Goal: Task Accomplishment & Management: Use online tool/utility

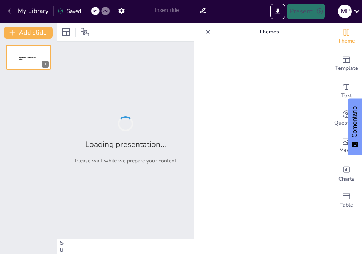
type input "New Sendsteps"
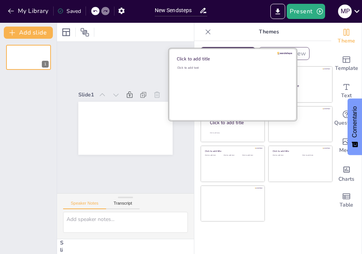
click at [224, 82] on div "Click to add text" at bounding box center [231, 89] width 109 height 47
click at [206, 63] on div at bounding box center [233, 85] width 128 height 72
click at [205, 58] on div "Click to add title" at bounding box center [231, 59] width 109 height 6
click at [205, 56] on div "Click to add title" at bounding box center [231, 59] width 109 height 6
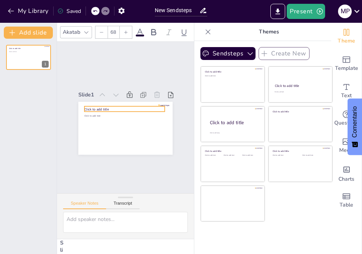
click at [108, 109] on span "Click to add title" at bounding box center [97, 106] width 25 height 7
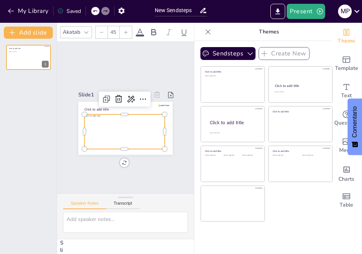
click at [119, 120] on div "Click to add text" at bounding box center [124, 131] width 80 height 35
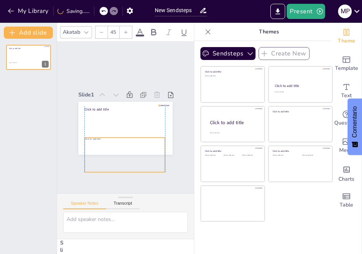
drag, startPoint x: 124, startPoint y: 114, endPoint x: 125, endPoint y: 137, distance: 22.8
click at [125, 102] on div "Click to add title Click to add text" at bounding box center [125, 102] width 94 height 0
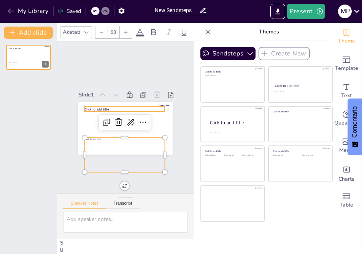
click at [105, 110] on span "Click to add title" at bounding box center [96, 109] width 24 height 5
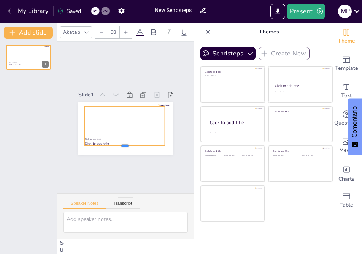
drag, startPoint x: 124, startPoint y: 112, endPoint x: 122, endPoint y: 147, distance: 35.1
click at [122, 147] on div at bounding box center [104, 140] width 64 height 58
click at [100, 115] on div "Click to add title" at bounding box center [125, 126] width 80 height 40
drag, startPoint x: 119, startPoint y: 126, endPoint x: 125, endPoint y: 126, distance: 5.3
click at [125, 126] on div "Click to add title" at bounding box center [125, 126] width 80 height 40
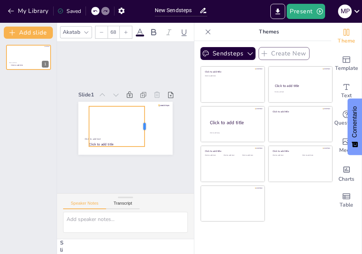
drag, startPoint x: 169, startPoint y: 125, endPoint x: 145, endPoint y: 123, distance: 24.8
click at [145, 123] on div at bounding box center [144, 133] width 18 height 40
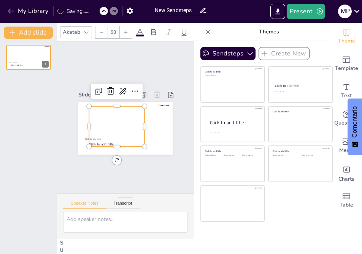
click at [127, 126] on div "Click to add title" at bounding box center [117, 126] width 56 height 40
click at [122, 115] on div "Click to add title" at bounding box center [117, 126] width 56 height 40
click at [137, 90] on icon at bounding box center [134, 91] width 9 height 9
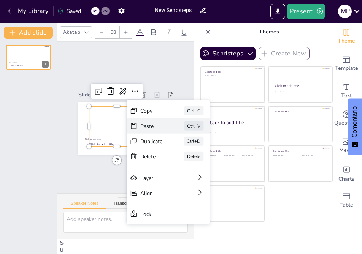
click at [185, 178] on div "Paste" at bounding box center [197, 184] width 24 height 12
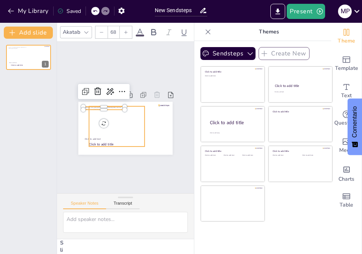
click at [134, 108] on div "Click to add title" at bounding box center [117, 126] width 56 height 40
click at [137, 88] on div at bounding box center [142, 95] width 15 height 15
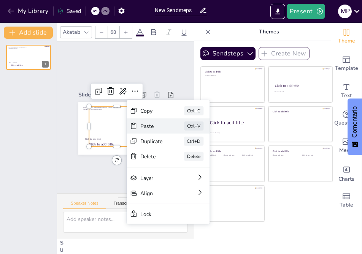
click at [197, 164] on div "Paste" at bounding box center [208, 167] width 22 height 7
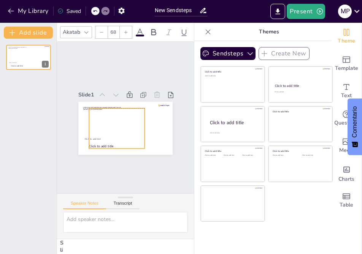
click at [124, 118] on div "Click to add title" at bounding box center [117, 128] width 56 height 40
click at [137, 93] on icon at bounding box center [135, 93] width 6 height 1
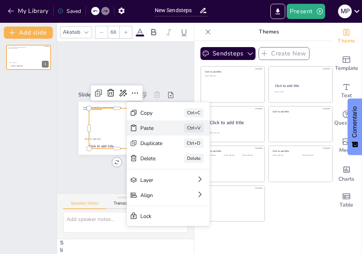
click at [184, 180] on div "Paste" at bounding box center [196, 186] width 24 height 12
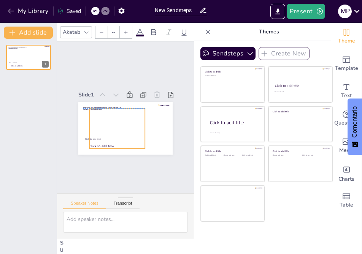
type input "68"
click at [110, 120] on div "Click to add title" at bounding box center [117, 128] width 56 height 40
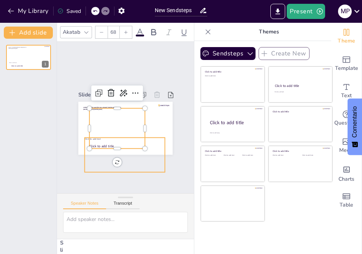
click at [118, 145] on div "Click to add text" at bounding box center [120, 155] width 83 height 43
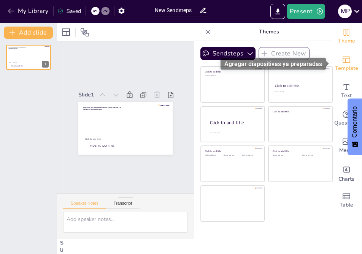
click at [348, 59] on icon "Add ready made slides" at bounding box center [346, 59] width 9 height 9
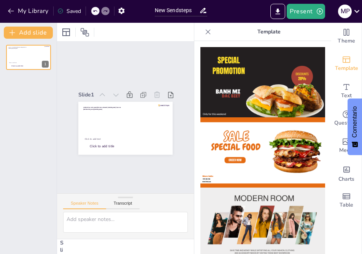
click at [265, 30] on p "Template" at bounding box center [269, 32] width 110 height 18
click at [274, 28] on p "Template" at bounding box center [269, 32] width 110 height 18
click at [208, 30] on icon at bounding box center [208, 32] width 8 height 8
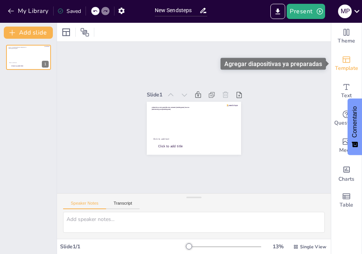
click at [348, 67] on span "Template" at bounding box center [346, 68] width 23 height 8
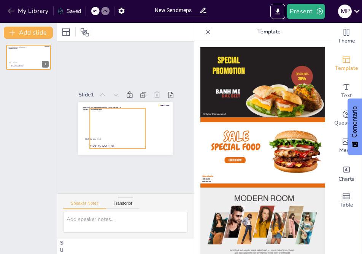
click at [126, 116] on div "Click to add title" at bounding box center [118, 128] width 56 height 40
click at [112, 93] on icon at bounding box center [114, 92] width 10 height 10
click at [133, 95] on icon at bounding box center [134, 96] width 9 height 9
click at [142, 105] on icon at bounding box center [147, 110] width 10 height 10
click at [146, 95] on icon at bounding box center [144, 95] width 8 height 8
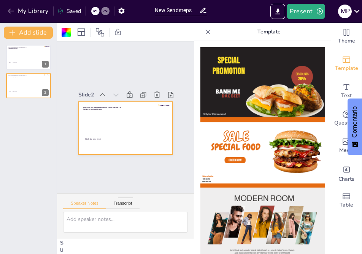
click at [146, 99] on icon at bounding box center [151, 104] width 10 height 10
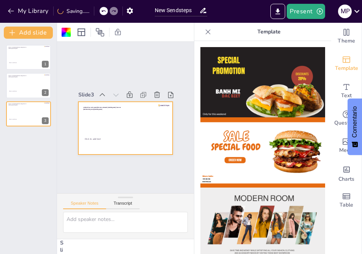
click at [92, 92] on div "Slide 3" at bounding box center [89, 91] width 16 height 9
click at [24, 62] on p "Click to add text" at bounding box center [28, 63] width 39 height 2
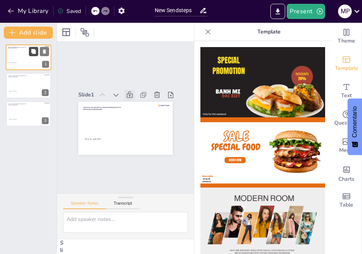
click at [31, 53] on icon at bounding box center [33, 51] width 5 height 5
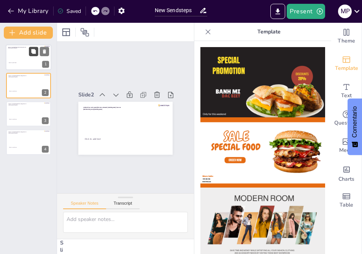
click at [33, 52] on icon at bounding box center [33, 51] width 5 height 5
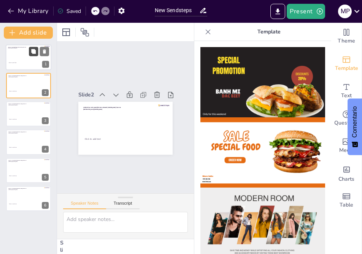
click at [33, 52] on icon at bounding box center [33, 51] width 5 height 5
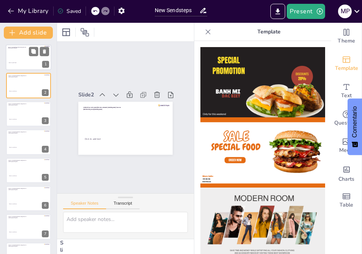
click at [45, 63] on div "1" at bounding box center [45, 64] width 7 height 7
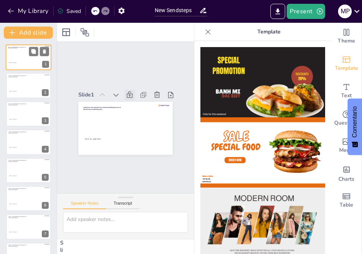
click at [45, 63] on div "1" at bounding box center [45, 64] width 7 height 7
click at [172, 131] on icon at bounding box center [172, 136] width 11 height 11
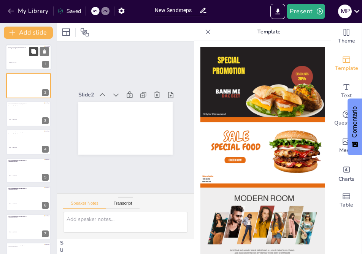
click at [37, 52] on button at bounding box center [33, 51] width 9 height 9
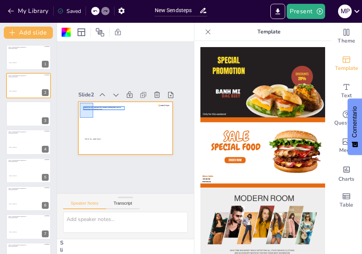
drag, startPoint x: 93, startPoint y: 118, endPoint x: 80, endPoint y: 103, distance: 19.7
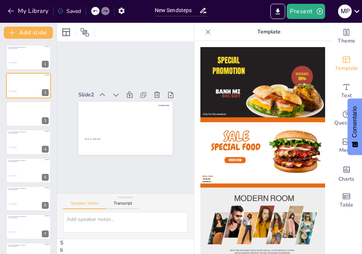
click at [92, 91] on div "Slide 2" at bounding box center [86, 94] width 16 height 7
click at [28, 58] on div at bounding box center [29, 58] width 46 height 26
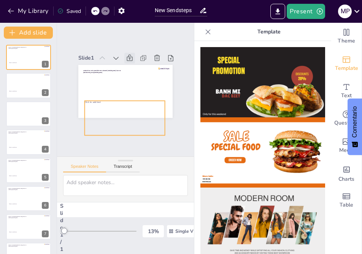
scroll to position [43, 0]
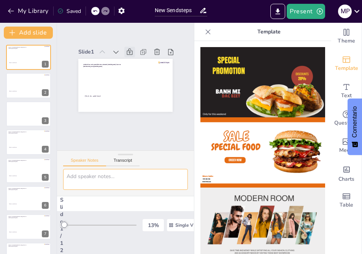
click at [119, 179] on textarea at bounding box center [125, 179] width 125 height 21
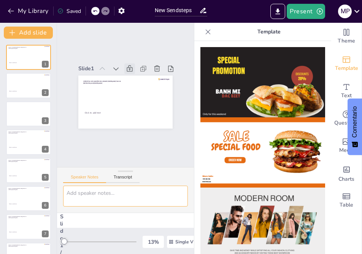
scroll to position [25, 0]
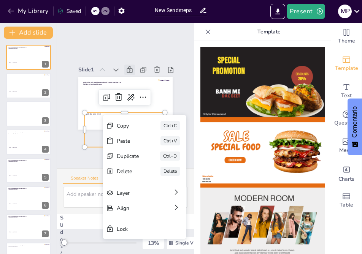
click at [91, 127] on div "Click to add text" at bounding box center [120, 129] width 83 height 43
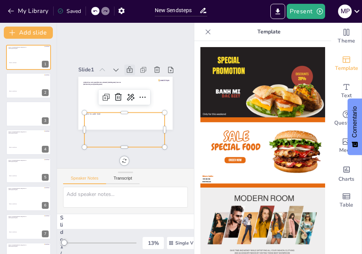
click at [98, 121] on div "Click to add text" at bounding box center [124, 130] width 80 height 35
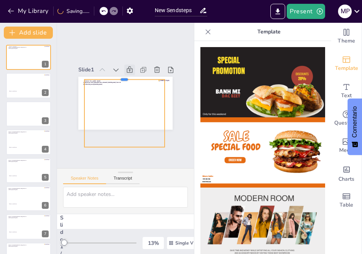
drag, startPoint x: 125, startPoint y: 111, endPoint x: 126, endPoint y: 78, distance: 33.1
click at [126, 78] on div at bounding box center [124, 76] width 80 height 6
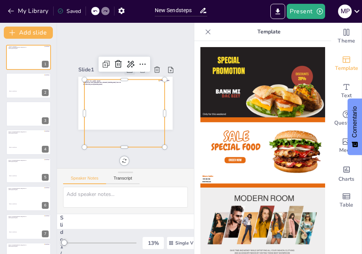
drag, startPoint x: 126, startPoint y: 78, endPoint x: 125, endPoint y: 89, distance: 11.5
click at [125, 84] on div "Click to add text PROYECTO DE RESTAURACIÓN PARA ALSINARS [PERSON_NAME] CLUB DE …" at bounding box center [120, 101] width 108 height 93
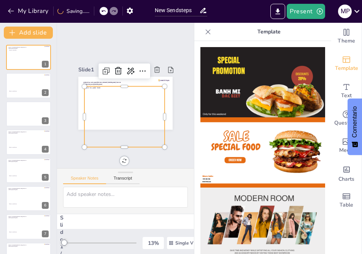
click at [125, 103] on div "Click to add text" at bounding box center [119, 116] width 91 height 76
